Goal: Entertainment & Leisure: Consume media (video, audio)

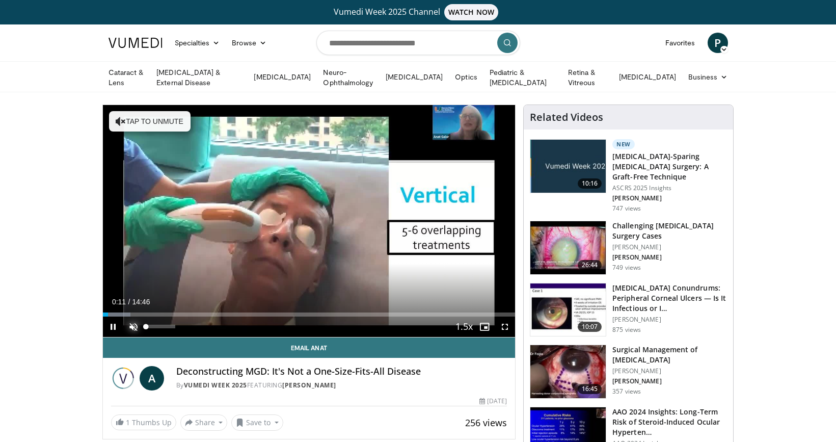
click at [136, 328] on span "Video Player" at bounding box center [133, 326] width 20 height 20
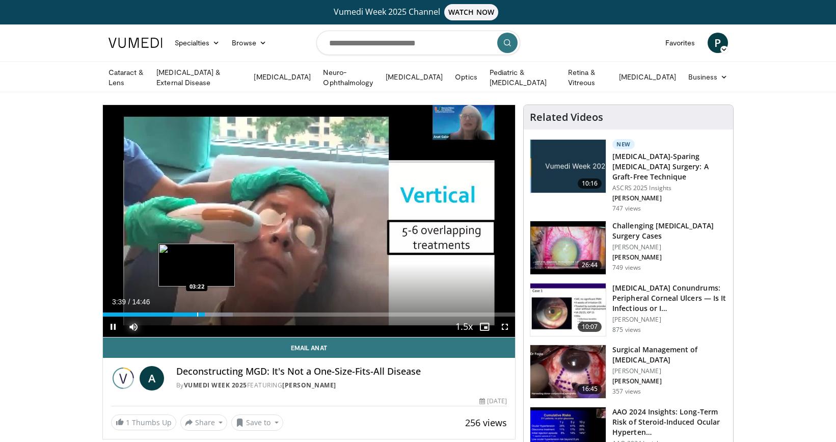
click at [197, 313] on div "Progress Bar" at bounding box center [197, 314] width 1 height 4
click at [187, 312] on div "Progress Bar" at bounding box center [187, 314] width 1 height 4
click at [180, 312] on div "Progress Bar" at bounding box center [180, 314] width 1 height 4
click at [205, 313] on div "Progress Bar" at bounding box center [205, 314] width 1 height 4
click at [212, 314] on div "Progress Bar" at bounding box center [212, 314] width 1 height 4
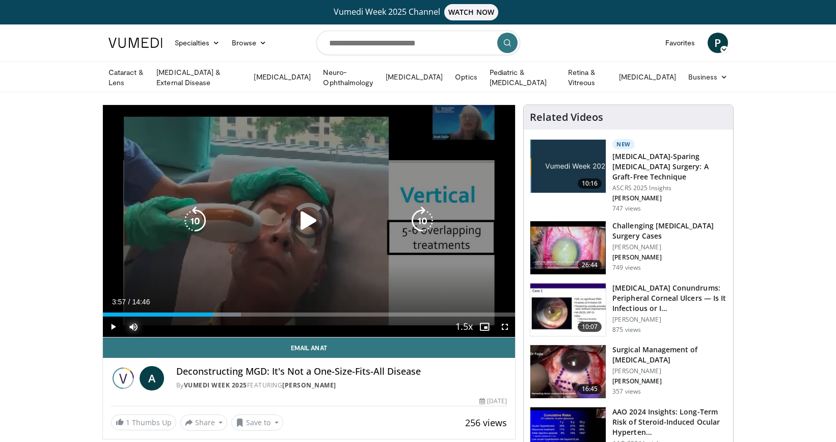
click at [209, 314] on div "03:57" at bounding box center [158, 314] width 111 height 4
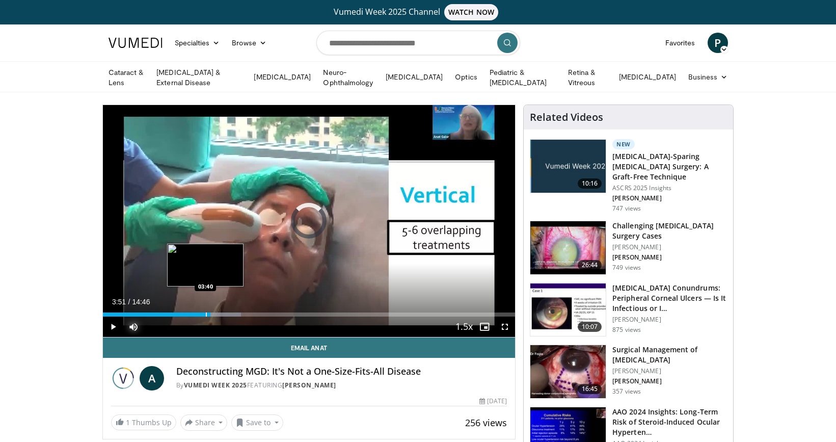
click at [206, 312] on div "Progress Bar" at bounding box center [206, 314] width 1 height 4
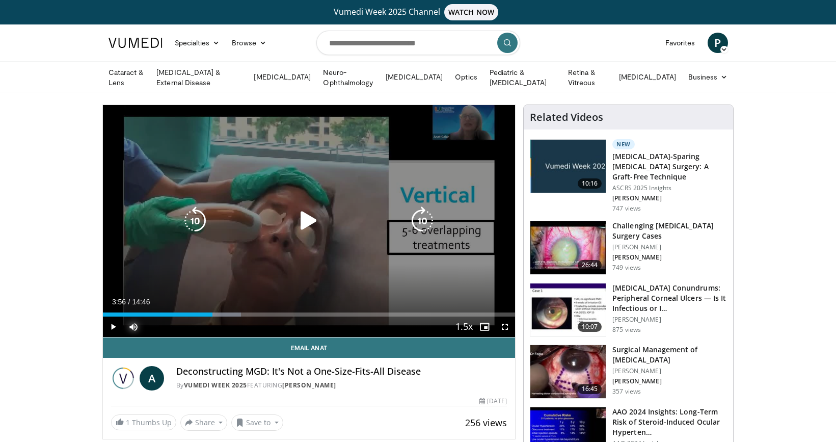
click at [213, 313] on div "Progress Bar" at bounding box center [220, 314] width 43 height 4
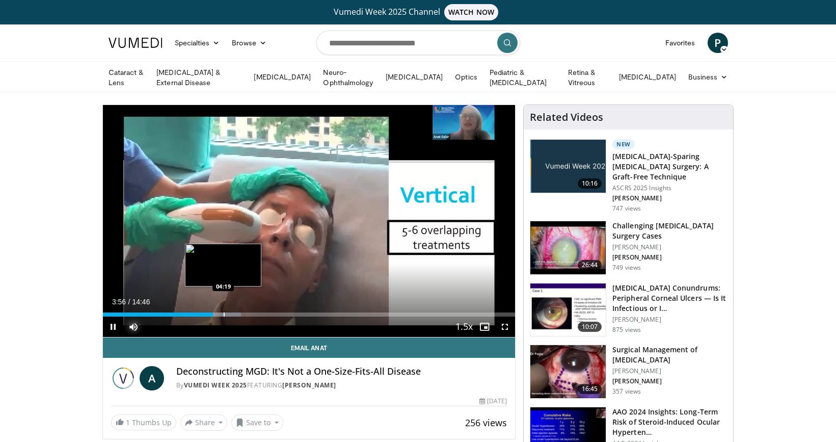
click at [224, 313] on div "Progress Bar" at bounding box center [224, 314] width 1 height 4
click at [231, 312] on div "Progress Bar" at bounding box center [231, 314] width 1 height 4
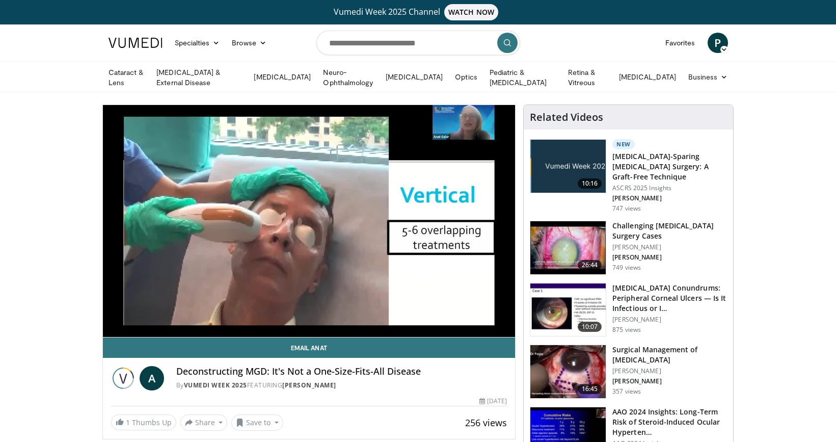
click at [246, 311] on video-js "**********" at bounding box center [309, 221] width 413 height 232
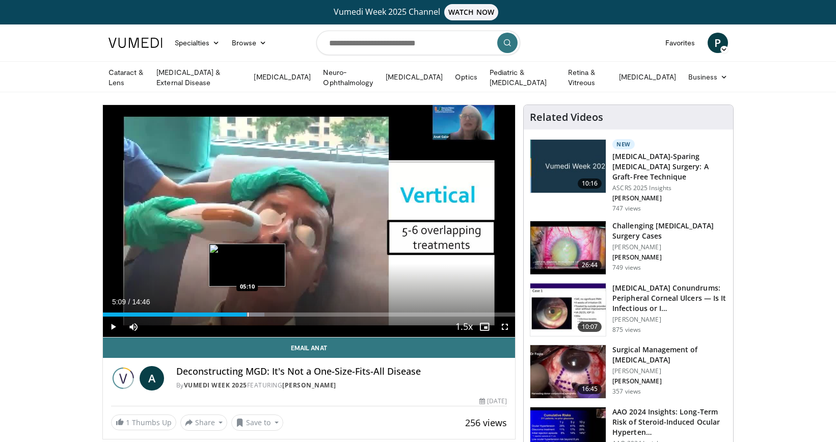
click at [248, 313] on div "Progress Bar" at bounding box center [248, 314] width 1 height 4
click at [257, 312] on div "Progress Bar" at bounding box center [257, 314] width 1 height 4
click at [250, 312] on div "05:36" at bounding box center [181, 314] width 157 height 4
click at [266, 313] on div "Progress Bar" at bounding box center [266, 314] width 1 height 4
click at [280, 313] on div "Progress Bar" at bounding box center [280, 314] width 1 height 4
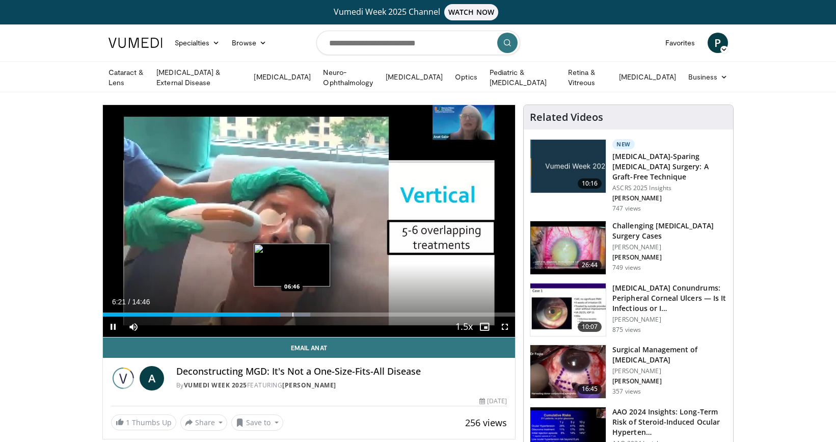
click at [292, 312] on div "Progress Bar" at bounding box center [292, 314] width 1 height 4
click at [289, 313] on div "Progress Bar" at bounding box center [289, 314] width 1 height 4
click at [303, 314] on div "Progress Bar" at bounding box center [303, 314] width 1 height 4
click at [319, 312] on div "Progress Bar" at bounding box center [319, 314] width 1 height 4
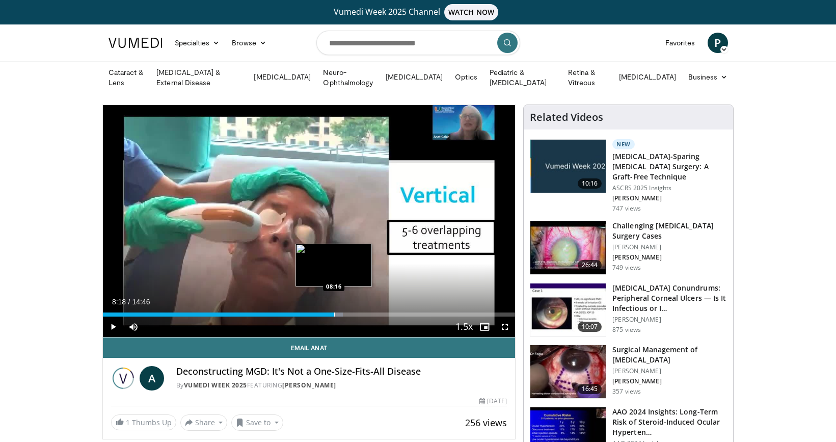
click at [335, 312] on div "Progress Bar" at bounding box center [334, 314] width 1 height 4
click at [346, 312] on div "Progress Bar" at bounding box center [346, 314] width 1 height 4
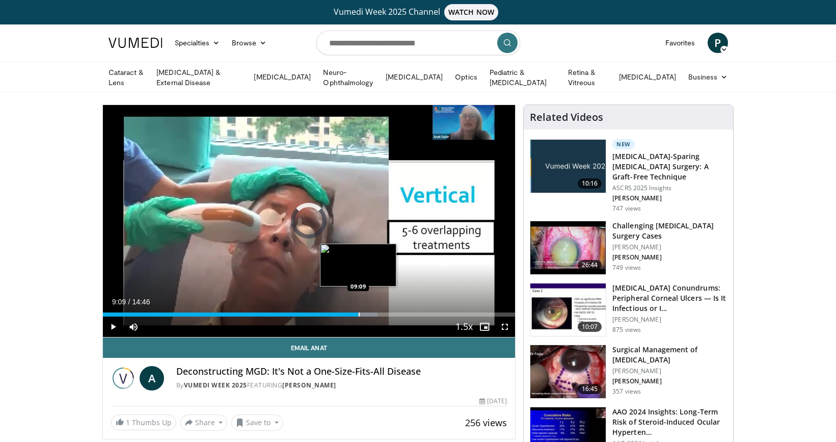
click at [359, 312] on div "Progress Bar" at bounding box center [359, 314] width 1 height 4
click at [372, 312] on div "Progress Bar" at bounding box center [372, 314] width 1 height 4
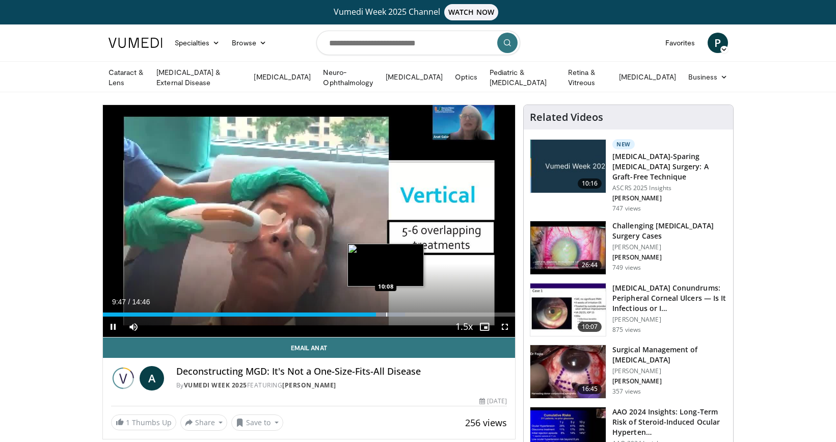
click at [386, 314] on div "Progress Bar" at bounding box center [386, 314] width 1 height 4
click at [400, 310] on div "Loaded : 77.25% 10:38 10:38" at bounding box center [309, 312] width 413 height 10
click at [412, 312] on div "Progress Bar" at bounding box center [412, 314] width 1 height 4
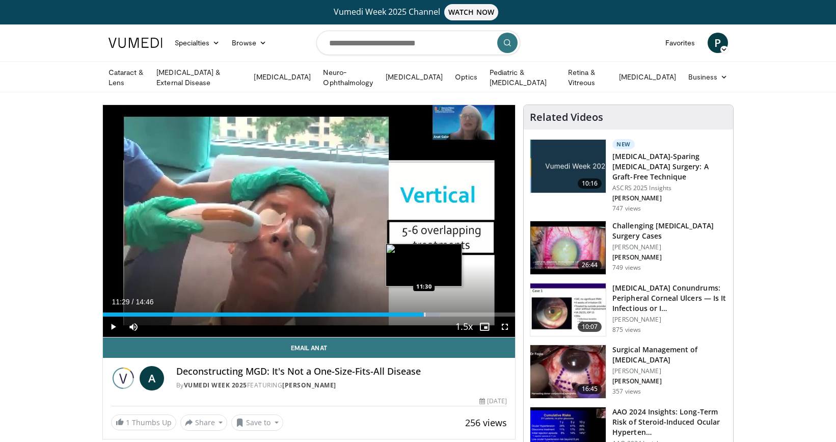
click at [424, 313] on div "Progress Bar" at bounding box center [424, 314] width 1 height 4
click at [436, 312] on div "Progress Bar" at bounding box center [436, 314] width 1 height 4
click at [446, 314] on div "Progress Bar" at bounding box center [446, 314] width 1 height 4
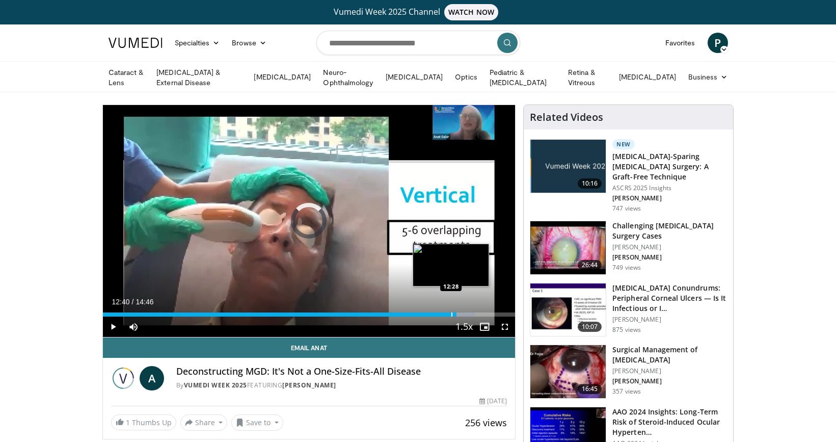
click at [457, 312] on div "Loaded : 90.29% 12:18 12:28" at bounding box center [309, 314] width 413 height 4
click at [468, 312] on div "Progress Bar" at bounding box center [468, 314] width 1 height 4
click at [476, 312] on div "Progress Bar" at bounding box center [476, 314] width 1 height 4
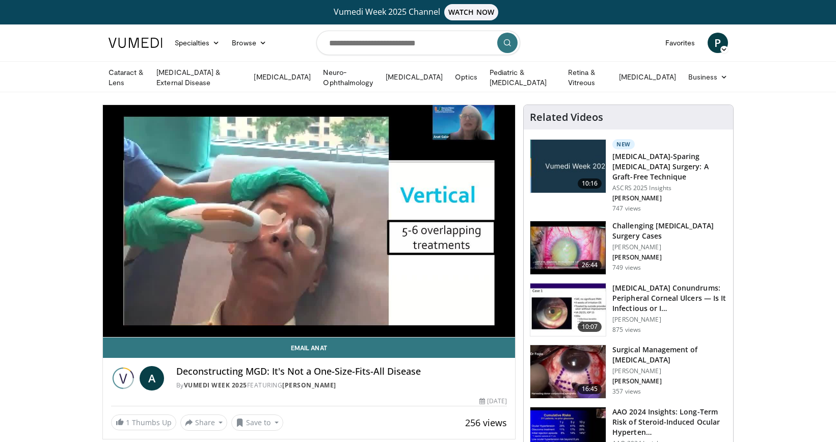
click at [485, 313] on video-js "**********" at bounding box center [309, 221] width 413 height 232
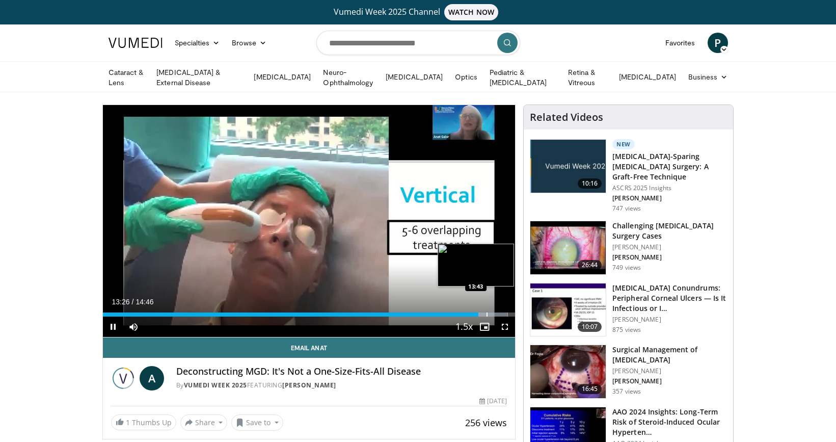
click at [487, 312] on div "Progress Bar" at bounding box center [487, 314] width 1 height 4
click at [495, 312] on div "Progress Bar" at bounding box center [495, 314] width 1 height 4
click at [486, 313] on div "Progress Bar" at bounding box center [486, 314] width 1 height 4
click at [476, 313] on div "13:43" at bounding box center [295, 314] width 384 height 4
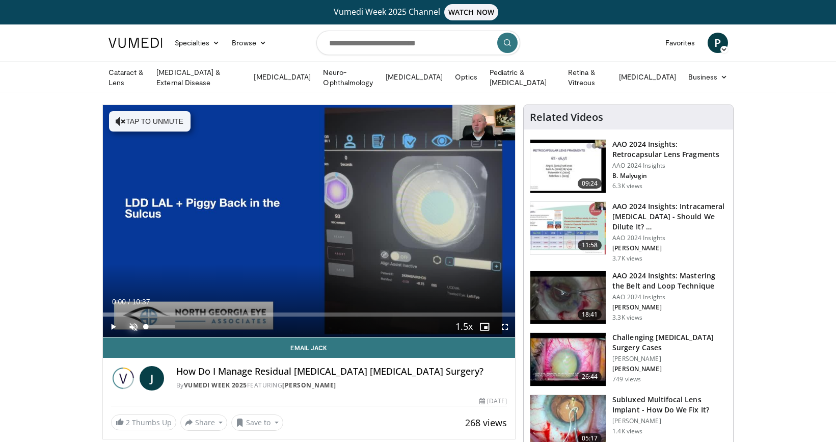
click at [132, 327] on span "Video Player" at bounding box center [133, 326] width 20 height 20
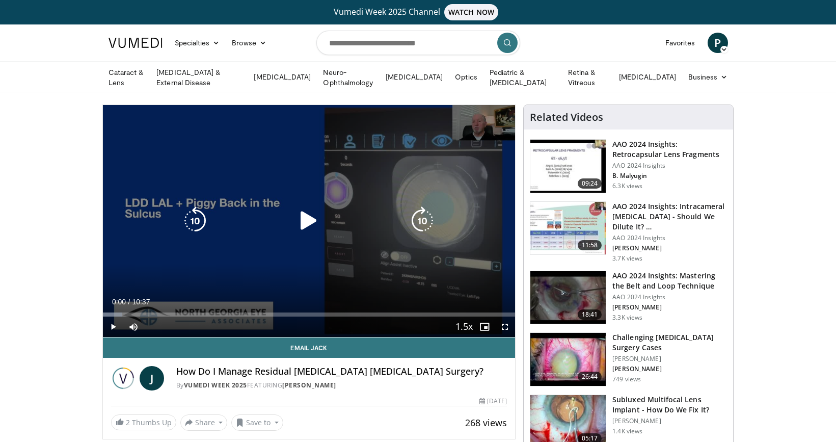
click at [262, 188] on div "10 seconds Tap to unmute" at bounding box center [309, 221] width 413 height 232
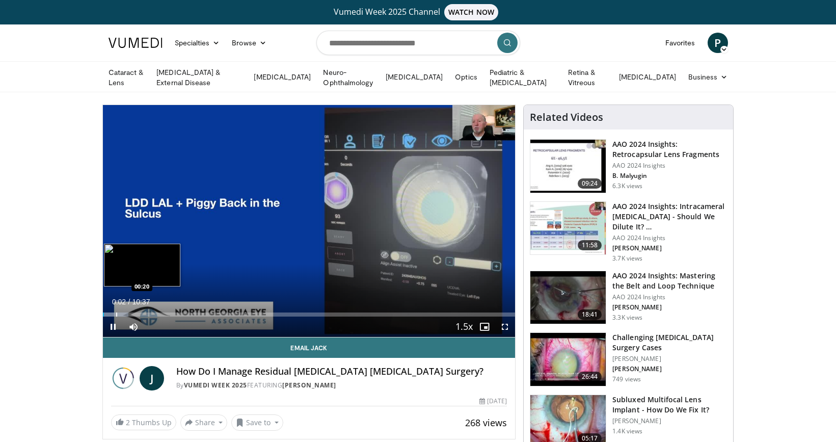
click at [116, 312] on div "Progress Bar" at bounding box center [116, 314] width 1 height 4
click at [136, 313] on div "Progress Bar" at bounding box center [136, 314] width 1 height 4
click at [155, 312] on div "Progress Bar" at bounding box center [155, 314] width 1 height 4
click at [167, 312] on div "Progress Bar" at bounding box center [167, 314] width 1 height 4
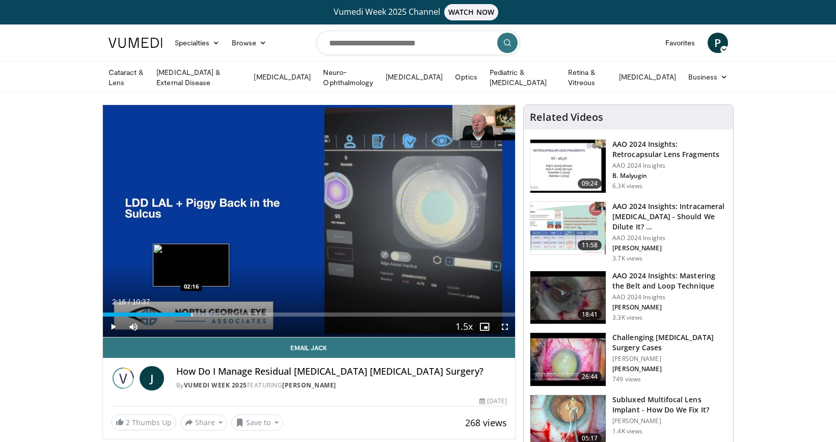
click at [192, 313] on div "Progress Bar" at bounding box center [192, 314] width 1 height 4
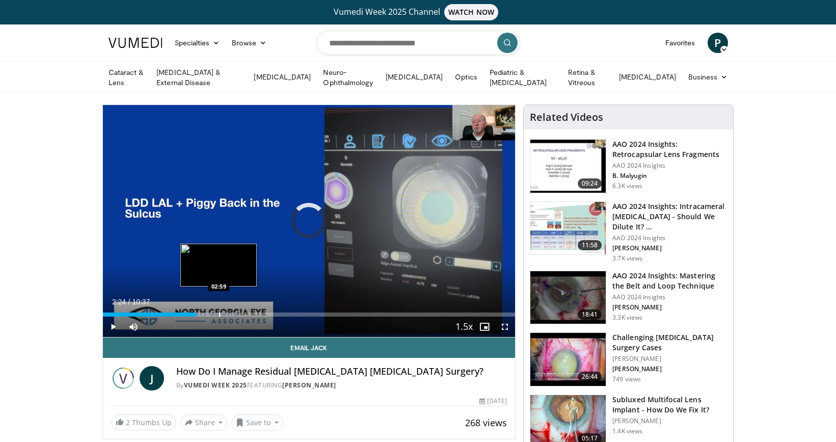
click at [219, 313] on div "Progress Bar" at bounding box center [219, 314] width 1 height 4
click at [234, 313] on div "Progress Bar" at bounding box center [234, 314] width 1 height 4
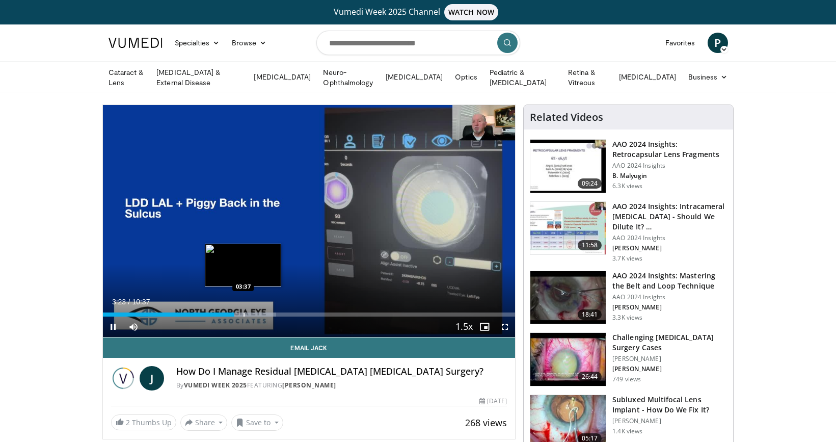
click at [244, 313] on div "Progress Bar" at bounding box center [244, 314] width 1 height 4
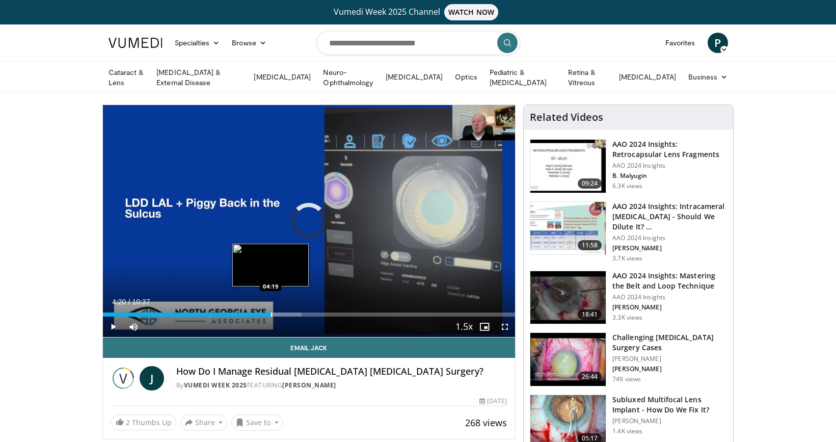
click at [271, 312] on div "Progress Bar" at bounding box center [271, 314] width 1 height 4
click at [283, 313] on div "Progress Bar" at bounding box center [283, 314] width 1 height 4
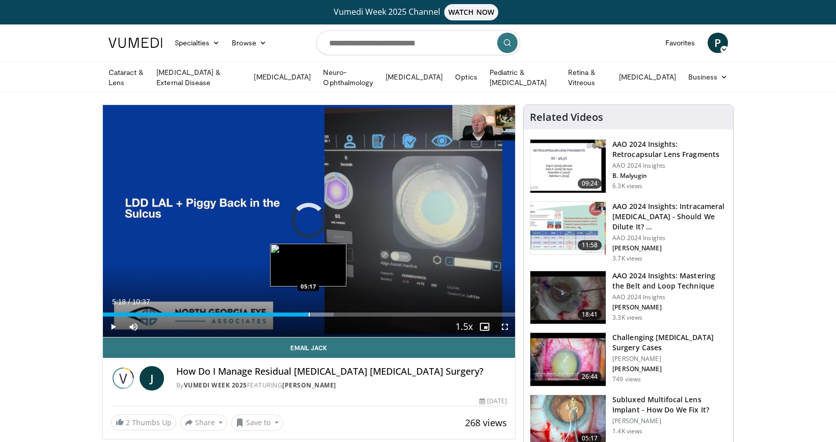
click at [309, 314] on div "Progress Bar" at bounding box center [309, 314] width 1 height 4
click at [328, 312] on div "Progress Bar" at bounding box center [328, 314] width 1 height 4
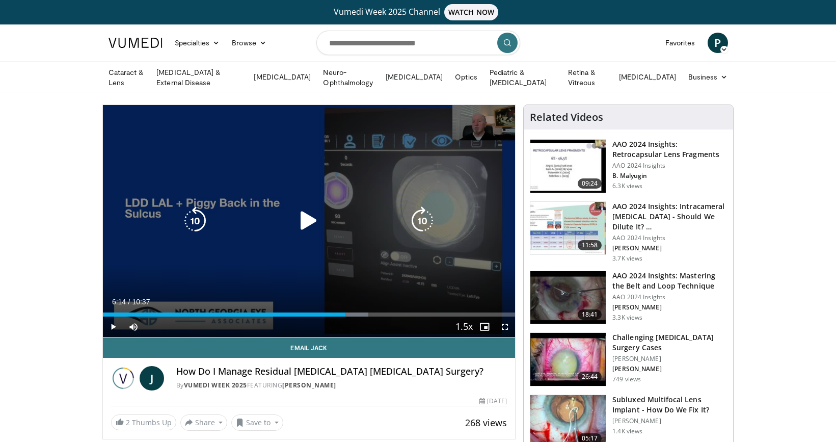
click at [345, 309] on div "Loaded : 64.37% 06:14 06:13" at bounding box center [309, 312] width 413 height 10
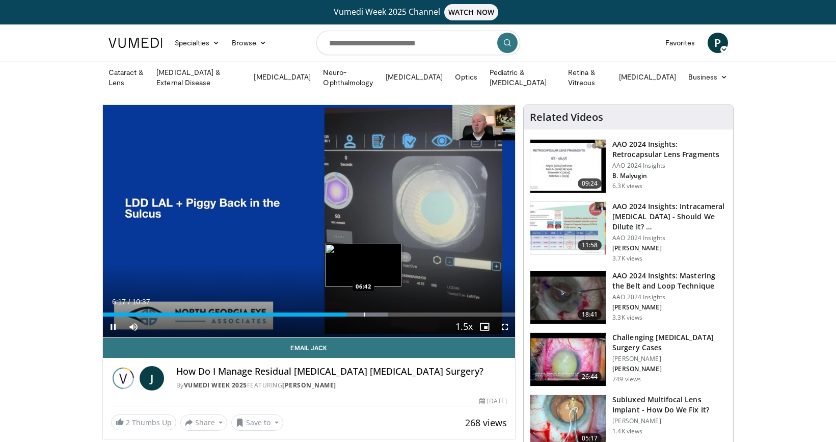
click at [364, 312] on div "Progress Bar" at bounding box center [364, 314] width 1 height 4
click at [384, 312] on div "Progress Bar" at bounding box center [384, 314] width 1 height 4
click at [406, 312] on div "Progress Bar" at bounding box center [406, 314] width 1 height 4
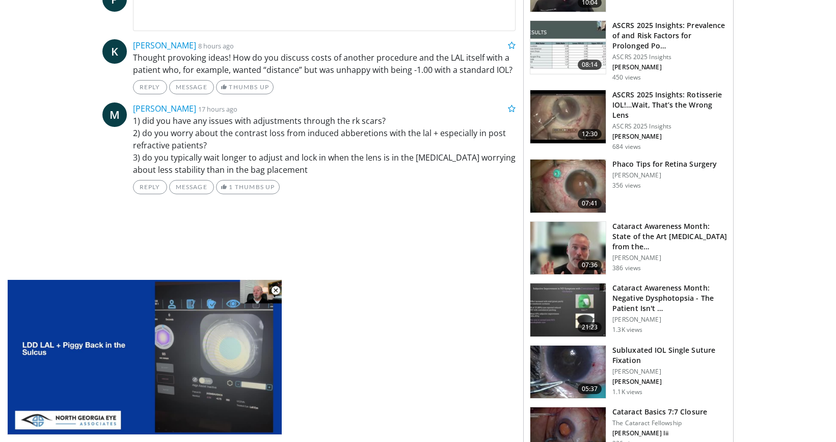
scroll to position [510, 0]
